Goal: Check status

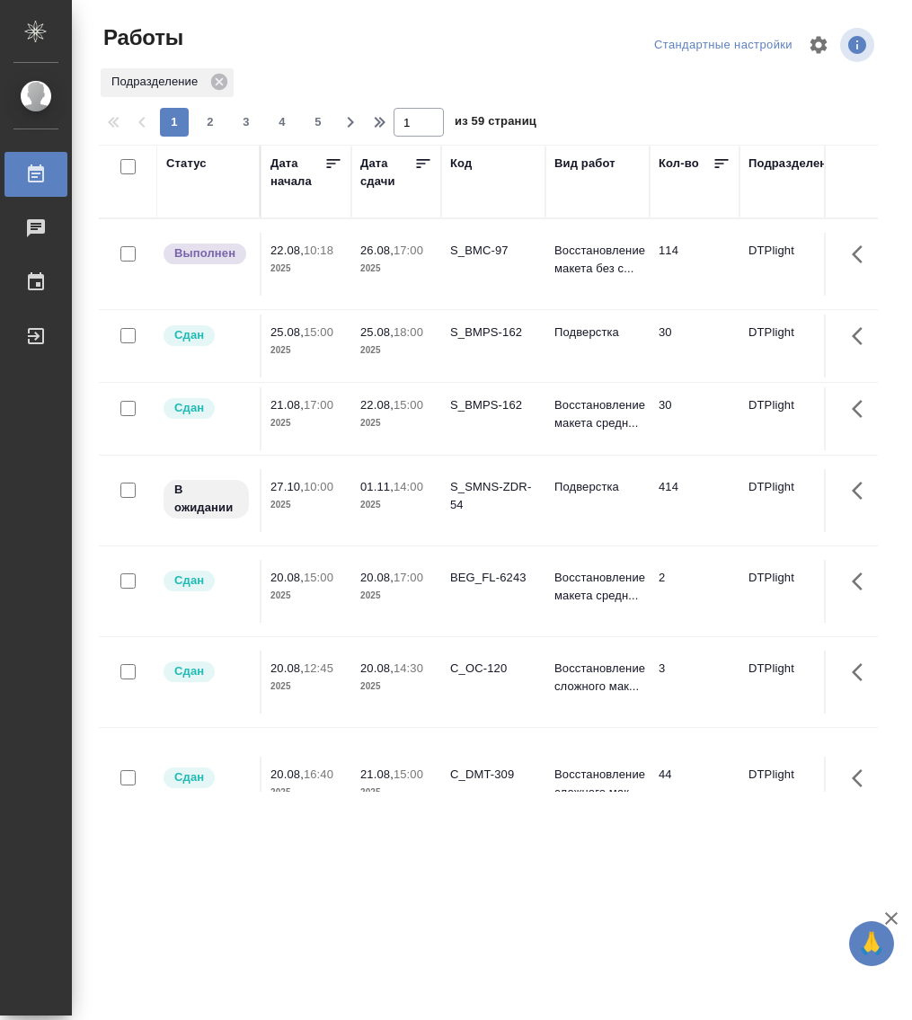
click at [191, 166] on div "Статус" at bounding box center [186, 164] width 40 height 18
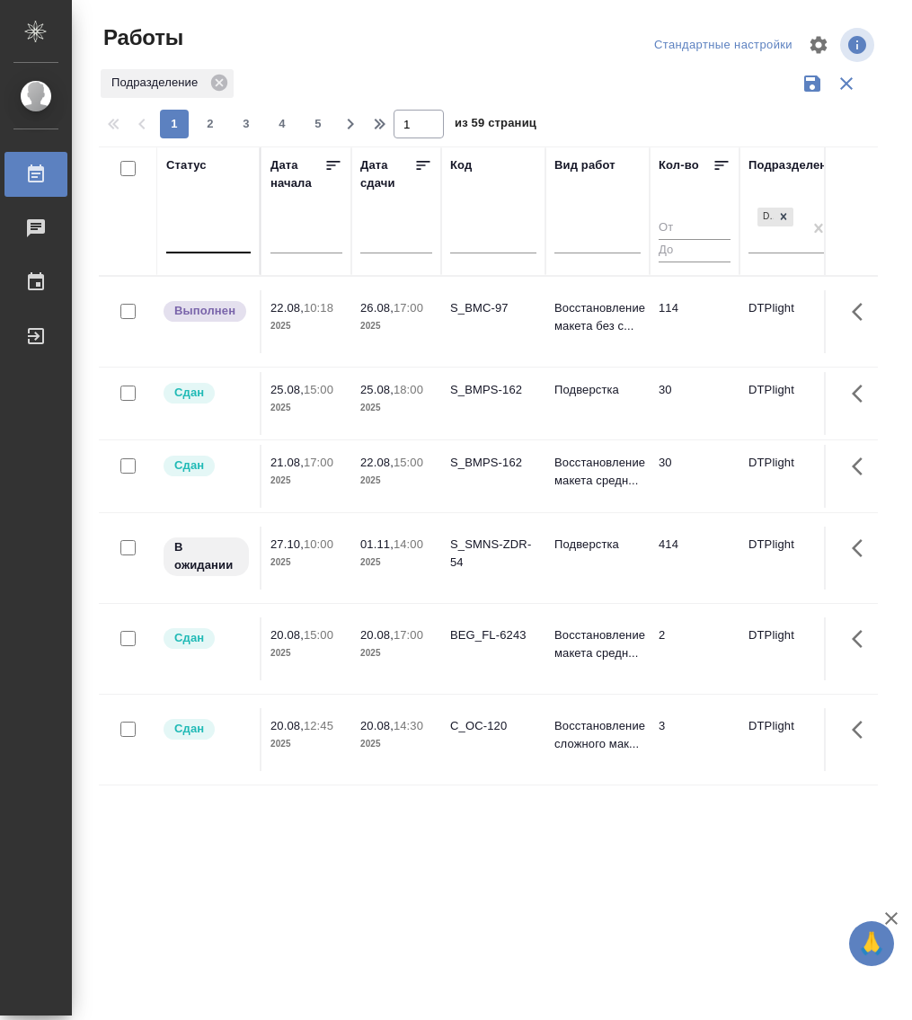
click at [209, 247] on div at bounding box center [208, 235] width 84 height 26
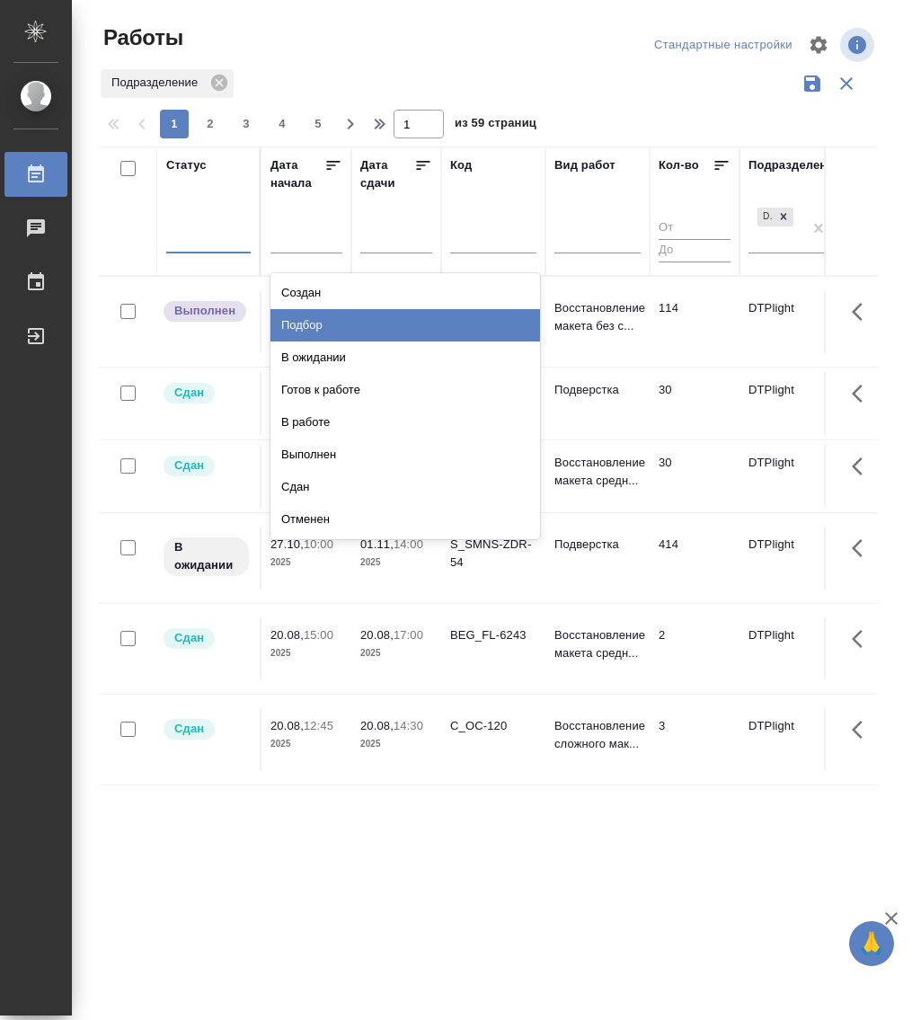
drag, startPoint x: 365, startPoint y: 326, endPoint x: 349, endPoint y: 325, distance: 16.2
click at [365, 326] on div "Подбор" at bounding box center [406, 325] width 270 height 32
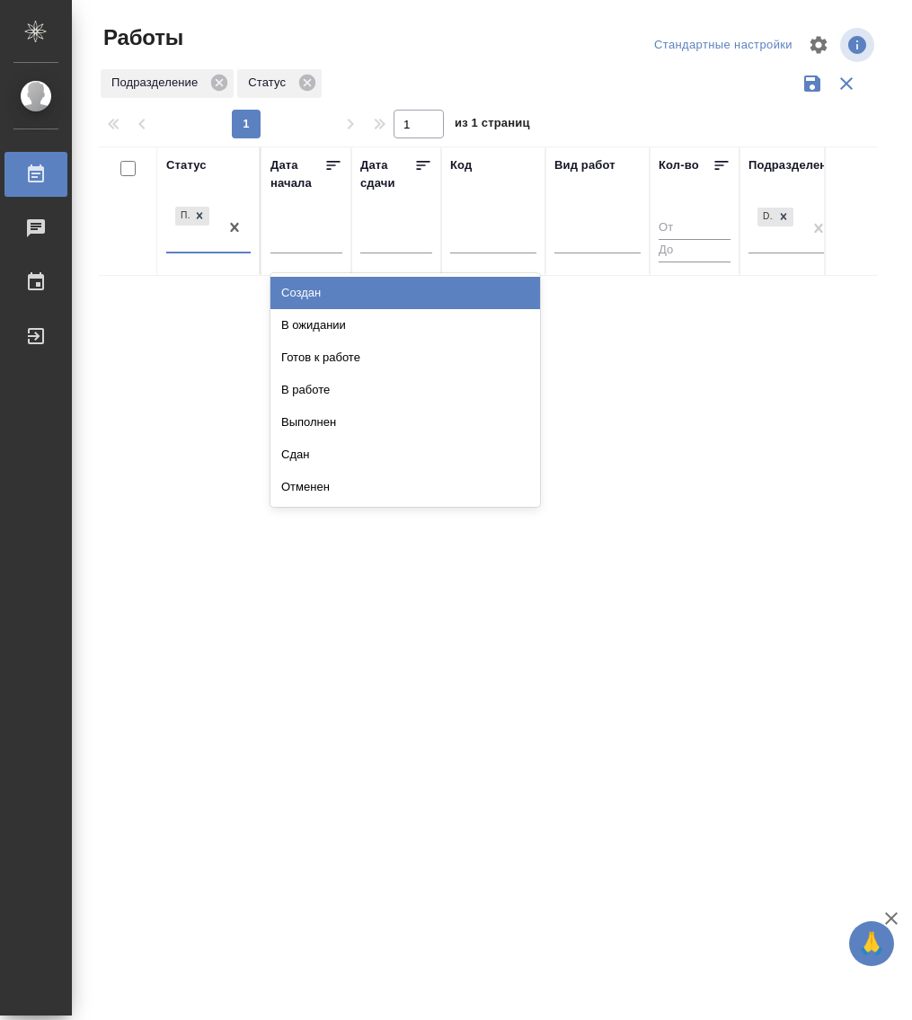
click at [233, 252] on div "Подбор" at bounding box center [208, 228] width 84 height 50
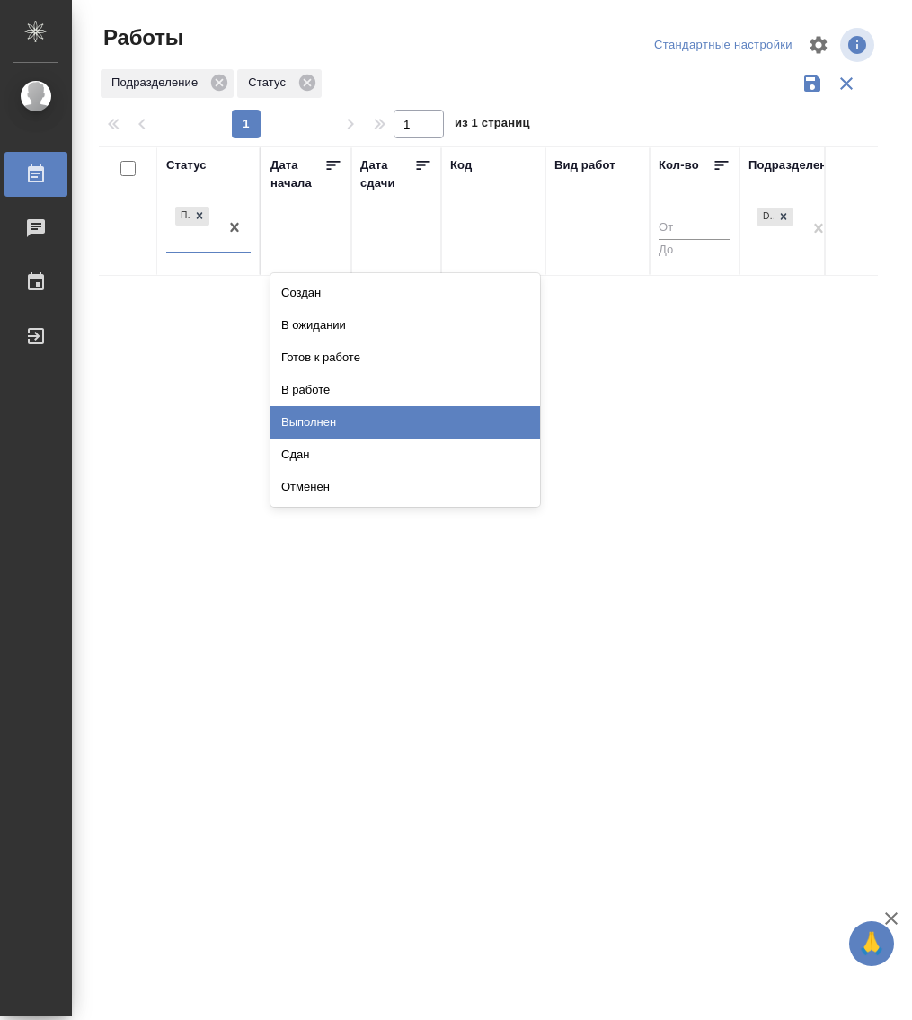
click at [344, 419] on div "Выполнен" at bounding box center [406, 422] width 270 height 32
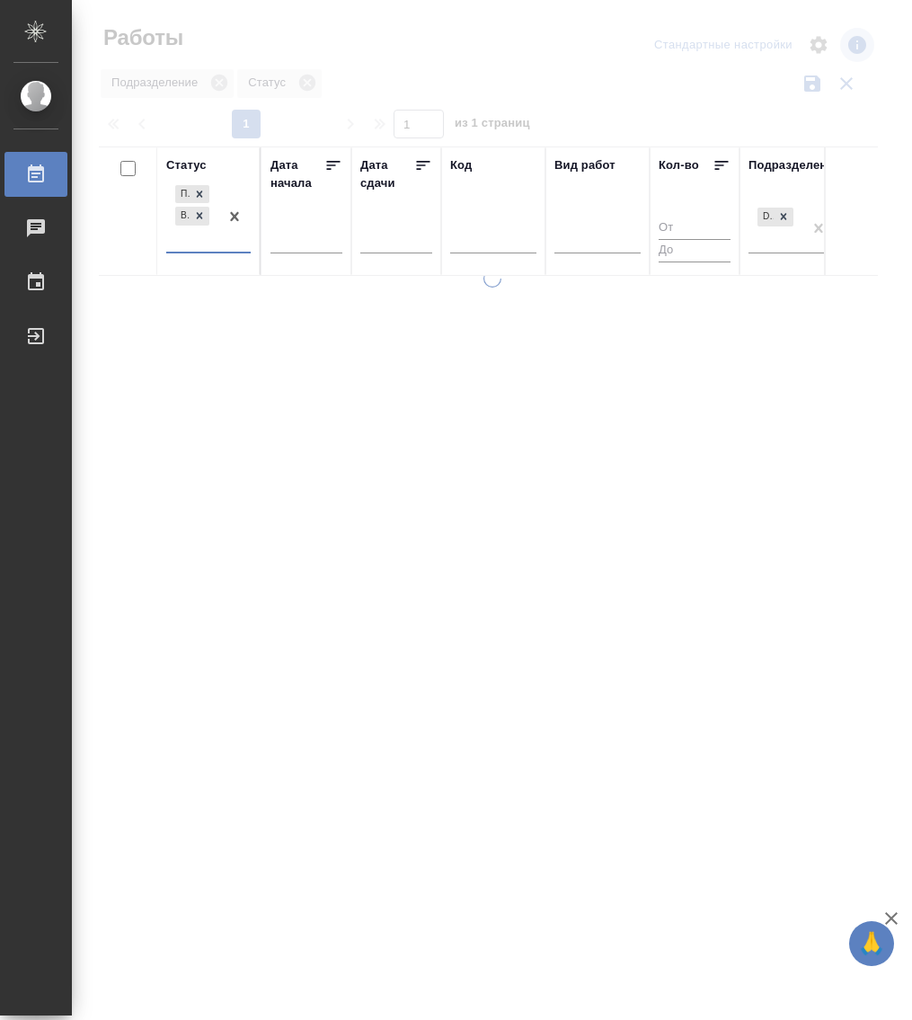
click at [224, 249] on div at bounding box center [234, 217] width 32 height 70
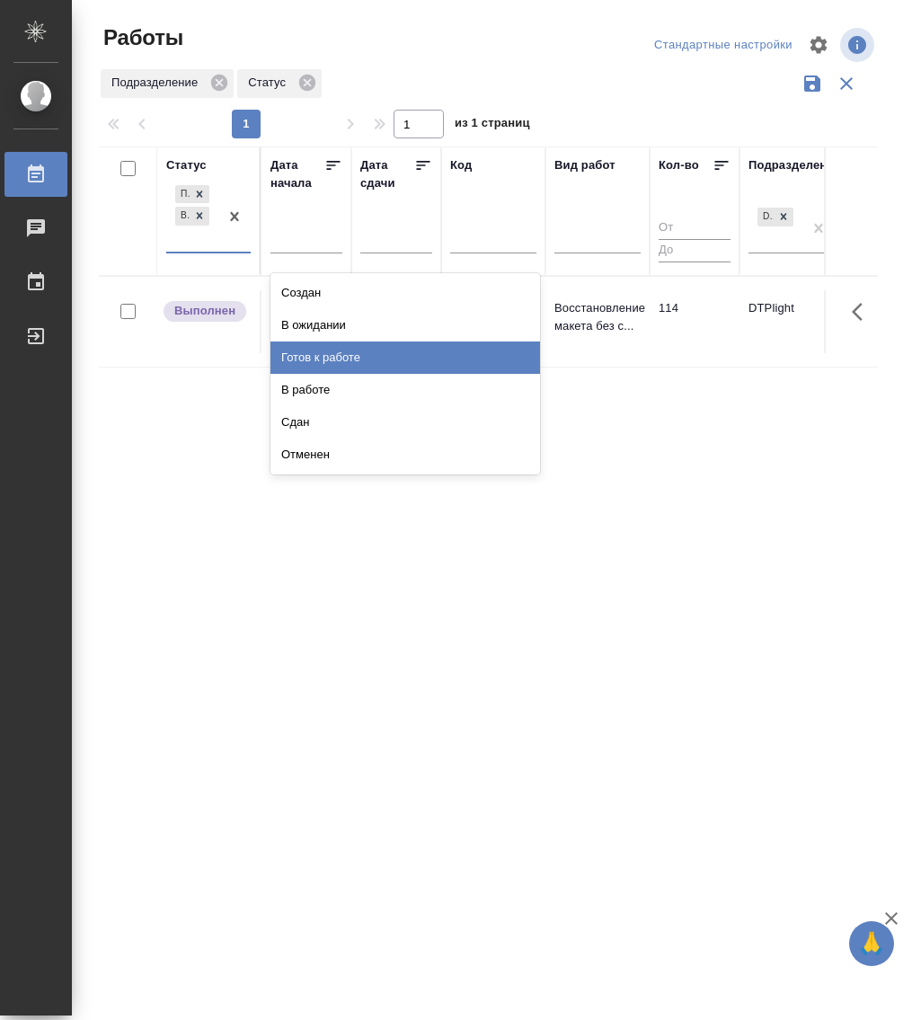
click at [375, 349] on div "Готов к работе" at bounding box center [406, 358] width 270 height 32
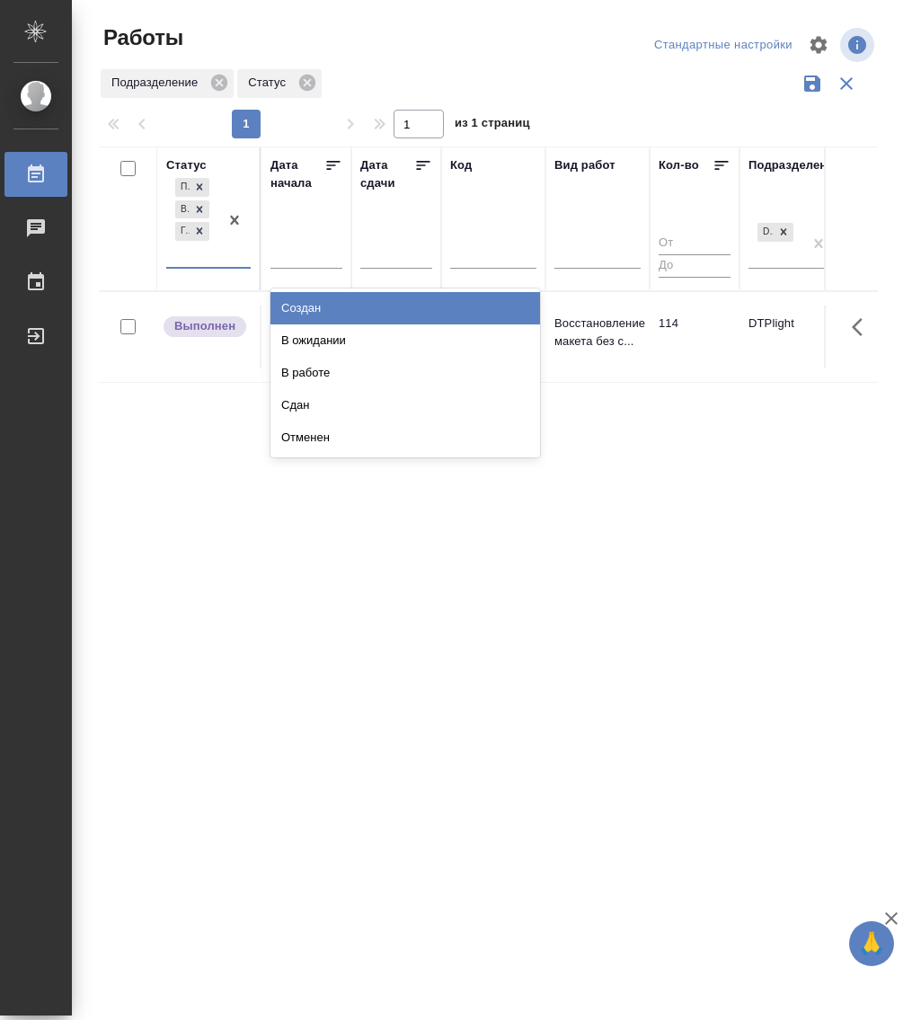
click at [218, 258] on div "Подбор Выполнен [PERSON_NAME] к работе" at bounding box center [192, 220] width 52 height 93
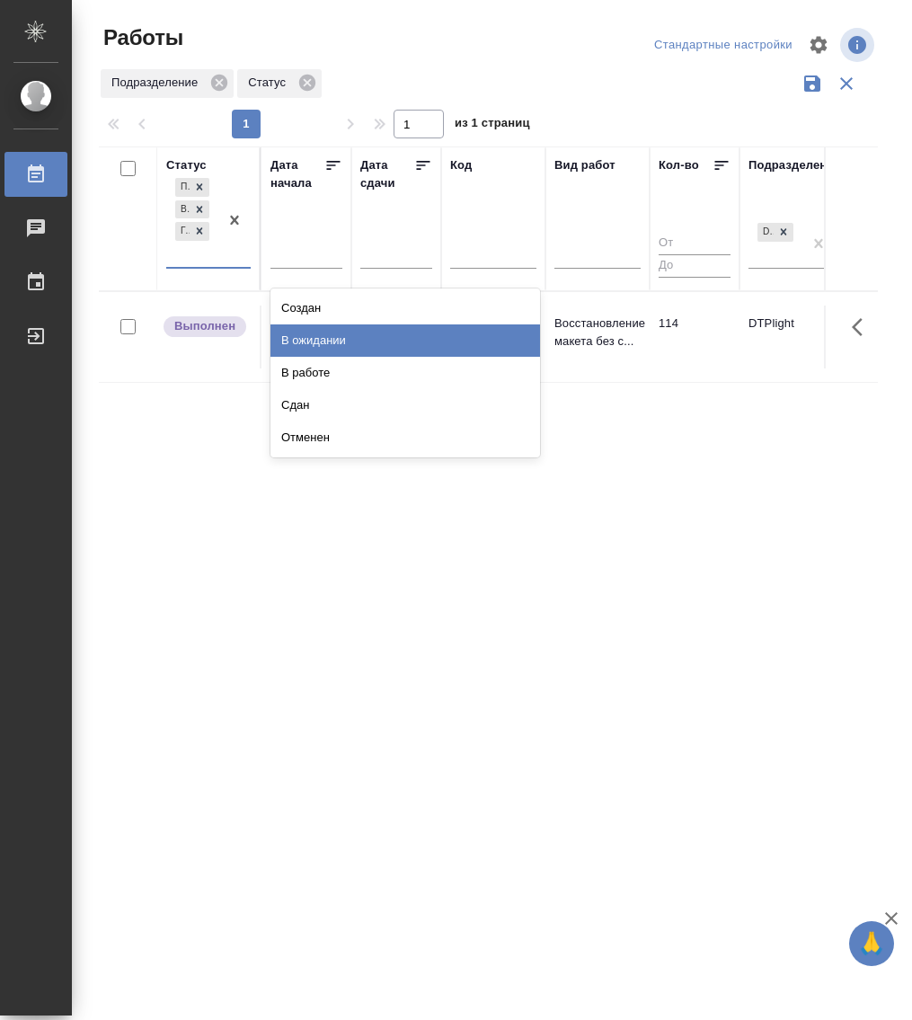
click at [335, 334] on div "В ожидании" at bounding box center [406, 340] width 270 height 32
